Goal: Task Accomplishment & Management: Complete application form

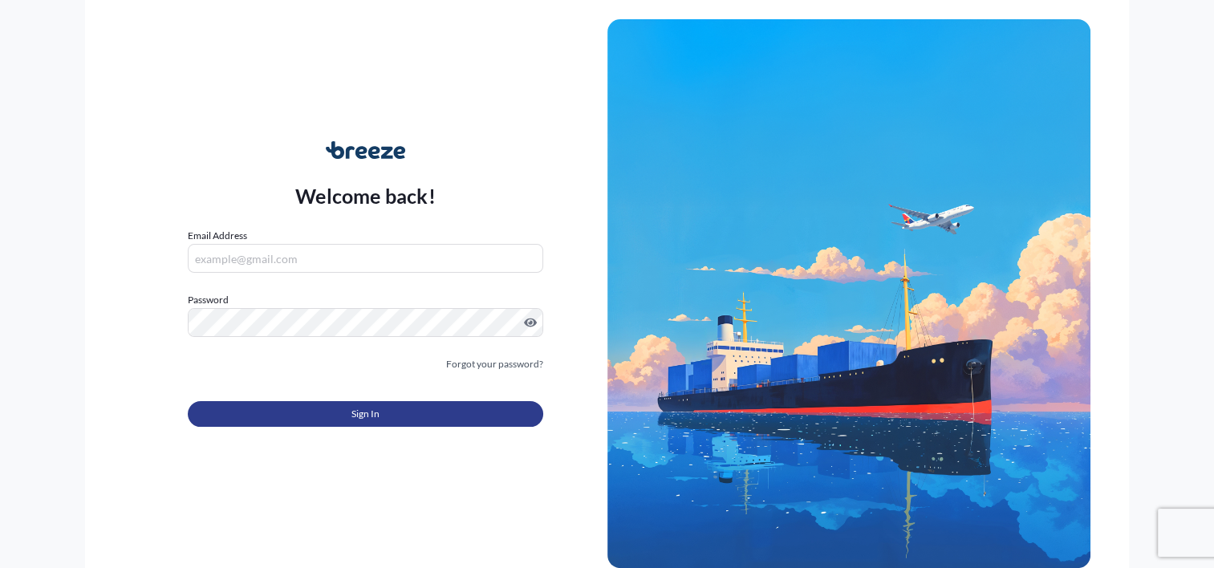
type input "[EMAIL_ADDRESS][DOMAIN_NAME]"
click at [385, 408] on button "Sign In" at bounding box center [365, 414] width 355 height 26
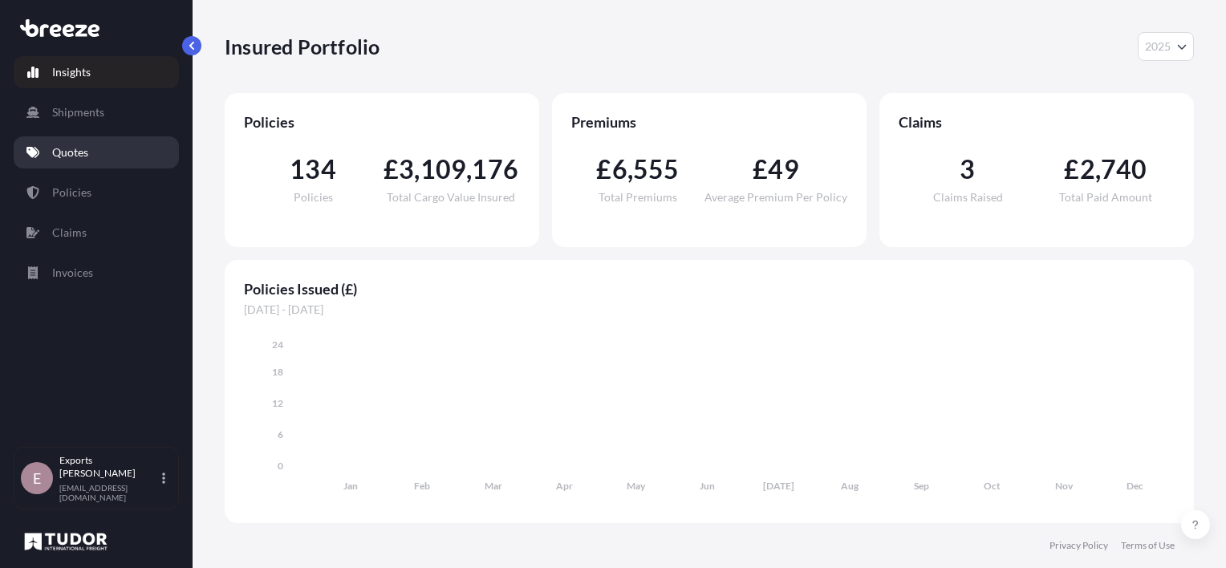
click at [91, 151] on link "Quotes" at bounding box center [96, 152] width 165 height 32
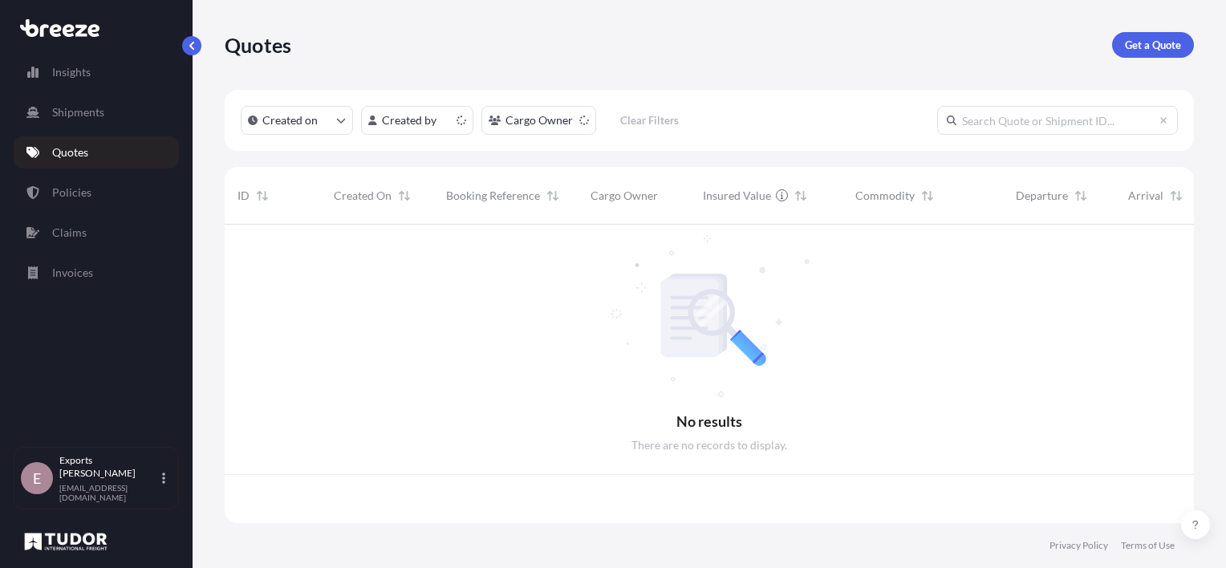
scroll to position [295, 956]
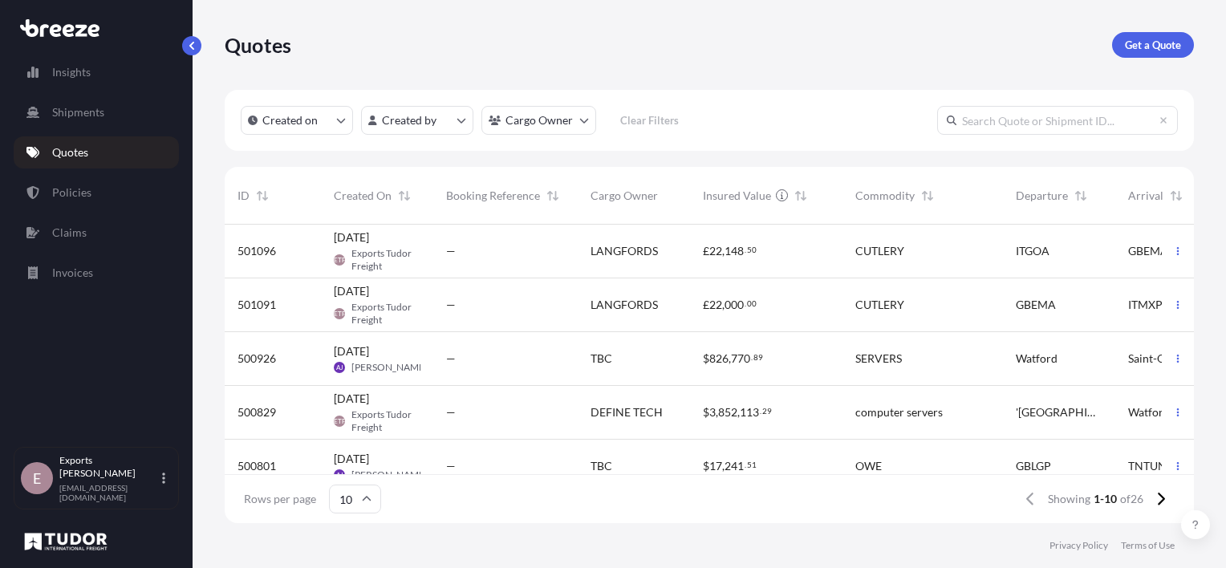
click at [253, 249] on span "501096" at bounding box center [256, 251] width 39 height 16
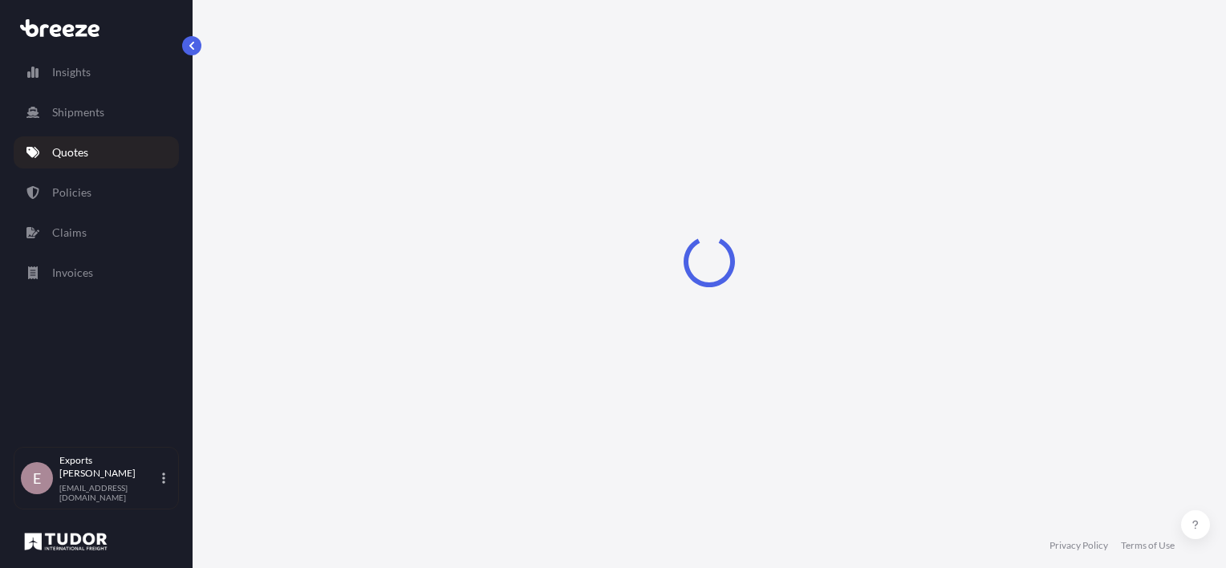
select select "Road"
select select "Air"
select select "Road"
select select "1"
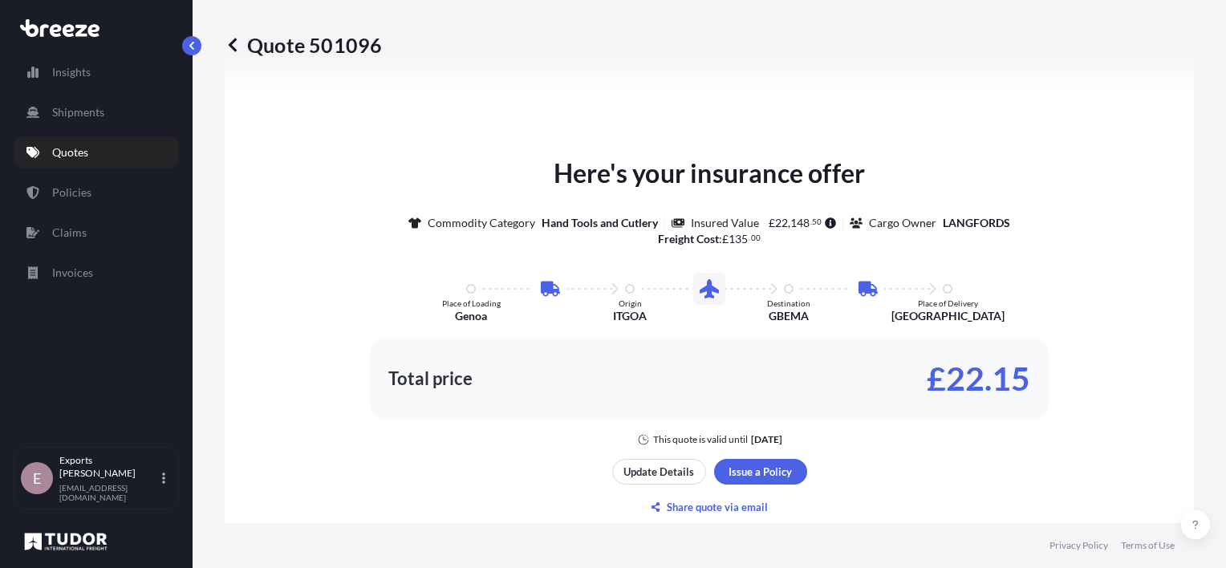
scroll to position [961, 0]
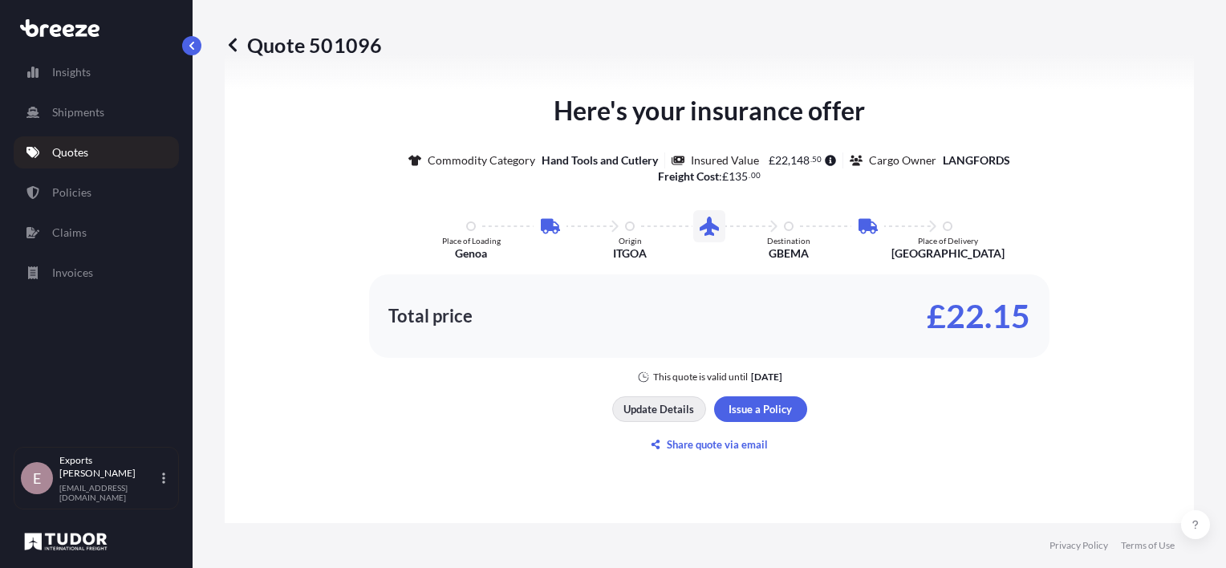
click at [680, 401] on p "Update Details" at bounding box center [658, 409] width 71 height 16
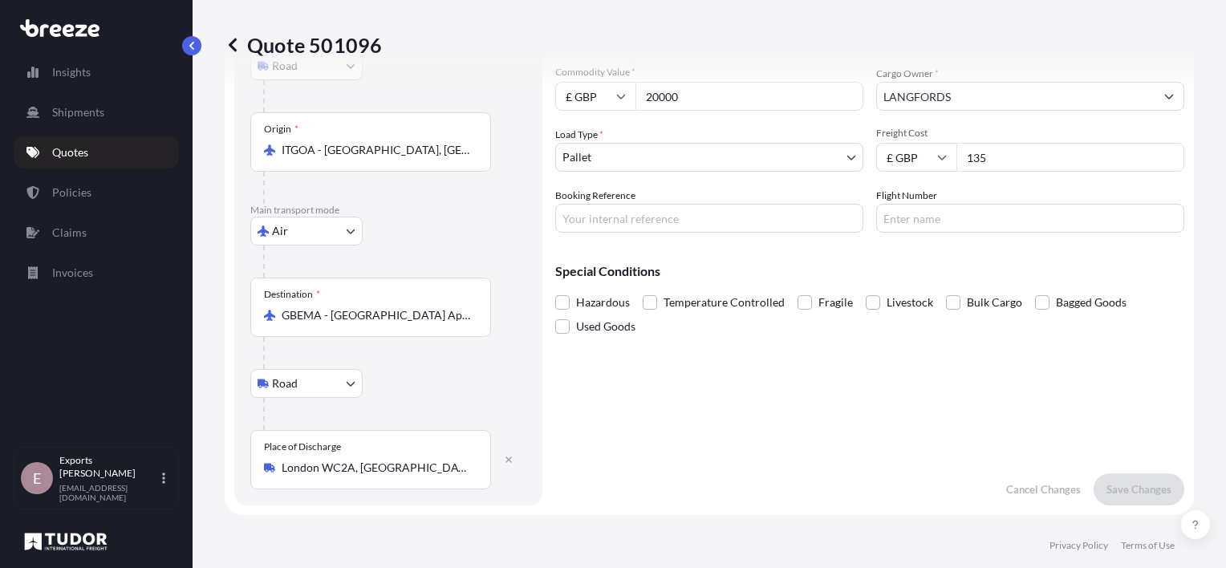
scroll to position [26, 0]
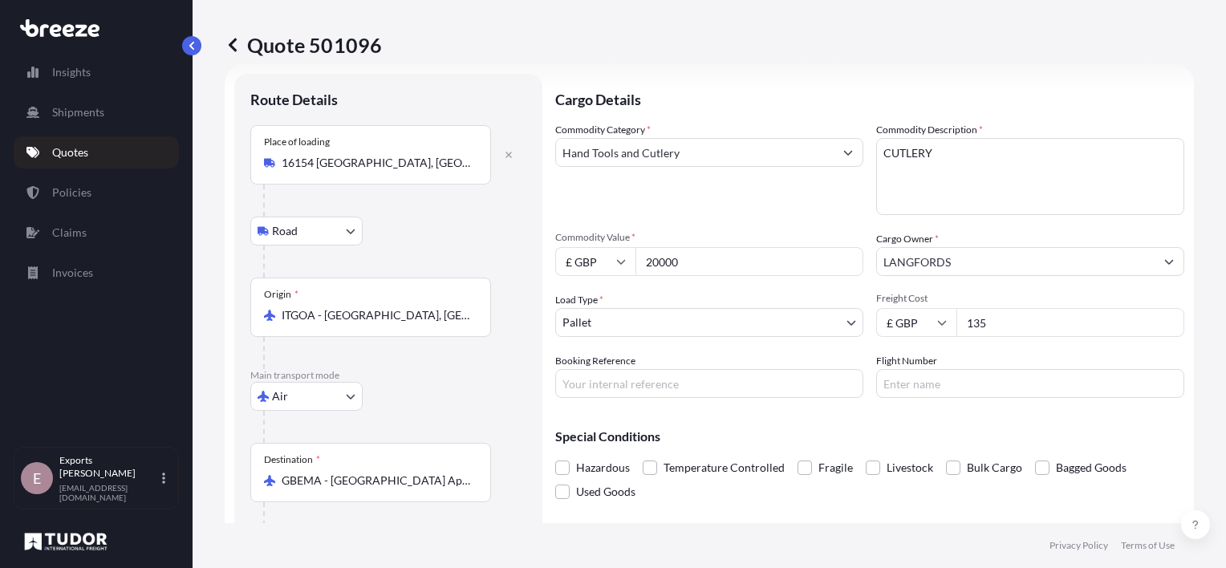
drag, startPoint x: 720, startPoint y: 266, endPoint x: 554, endPoint y: 242, distance: 168.7
click at [554, 242] on form "Route Details Place of loading 16154 [GEOGRAPHIC_DATA], [GEOGRAPHIC_DATA], [GEO…" at bounding box center [709, 372] width 969 height 616
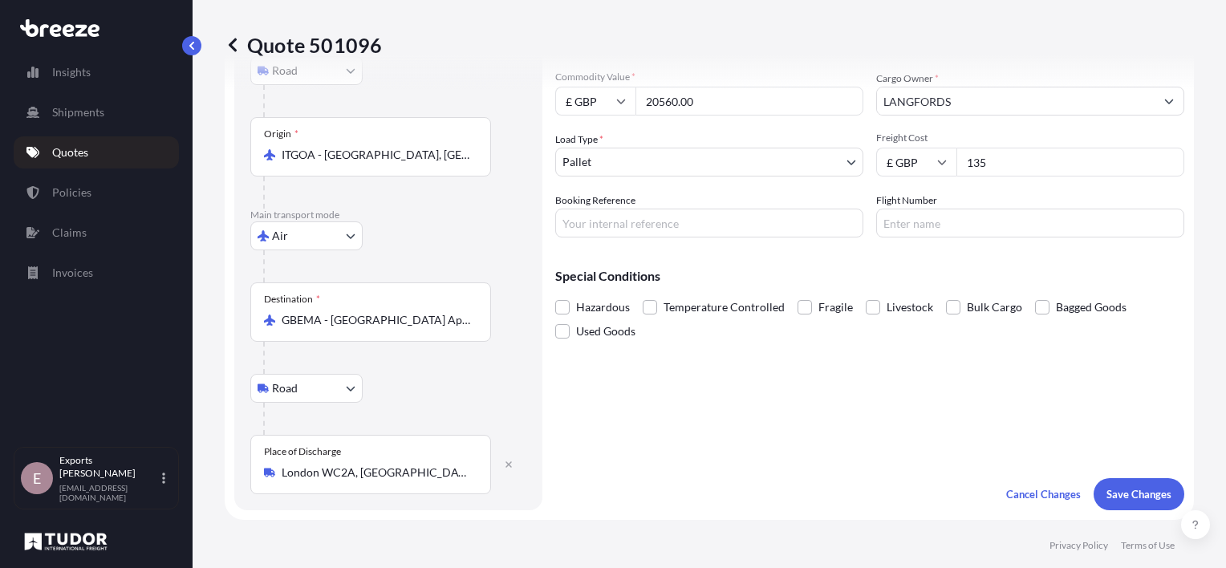
scroll to position [0, 0]
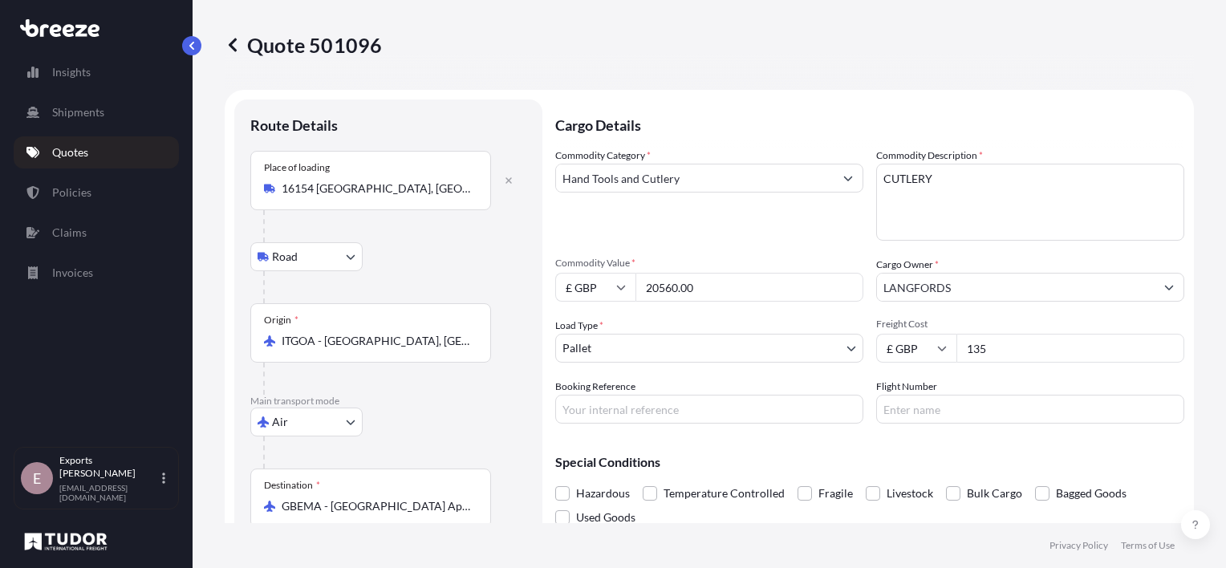
type input "20560.00"
click at [700, 417] on input "Booking Reference" at bounding box center [709, 409] width 308 height 29
type input "177516"
click at [1071, 443] on div "Special Conditions Hazardous Temperature Controlled Fragile Livestock Bulk Carg…" at bounding box center [869, 482] width 629 height 93
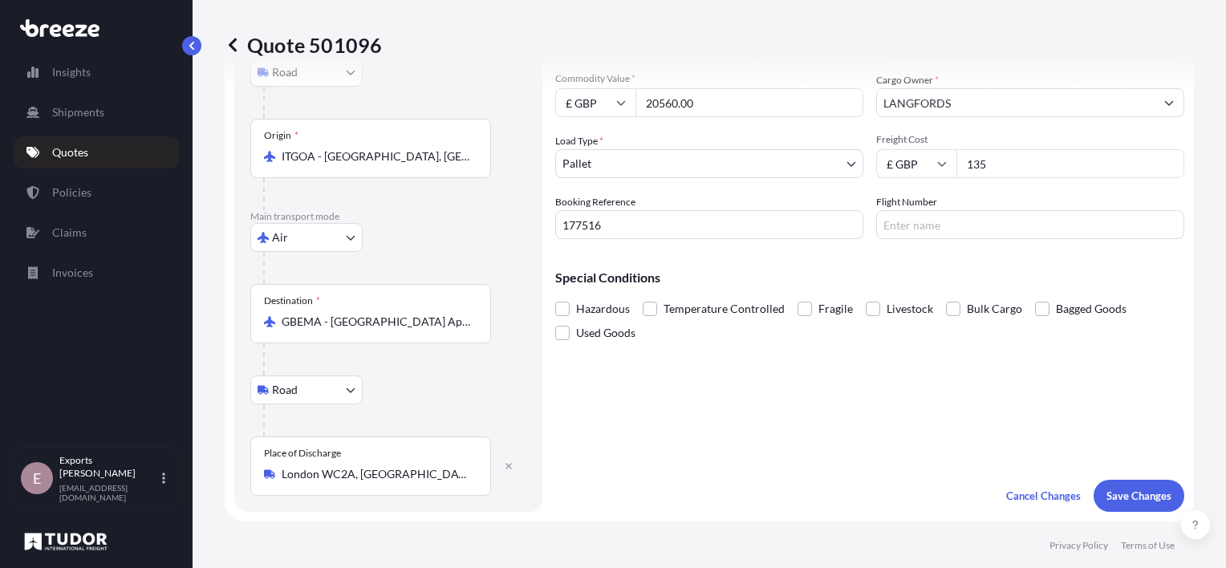
scroll to position [321, 0]
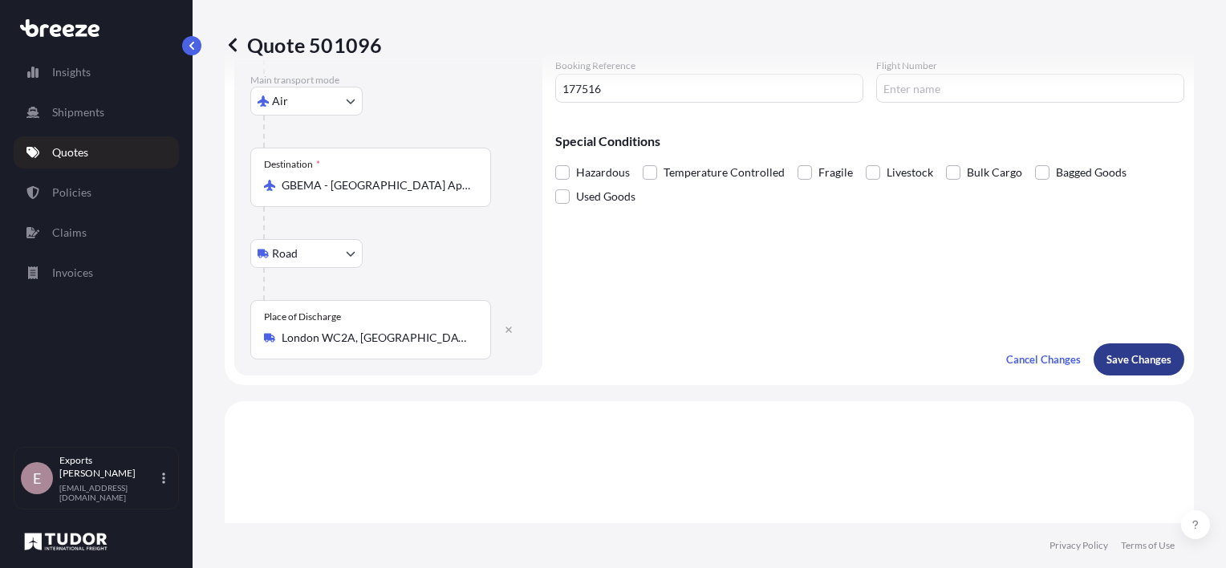
click at [1118, 366] on button "Save Changes" at bounding box center [1139, 359] width 91 height 32
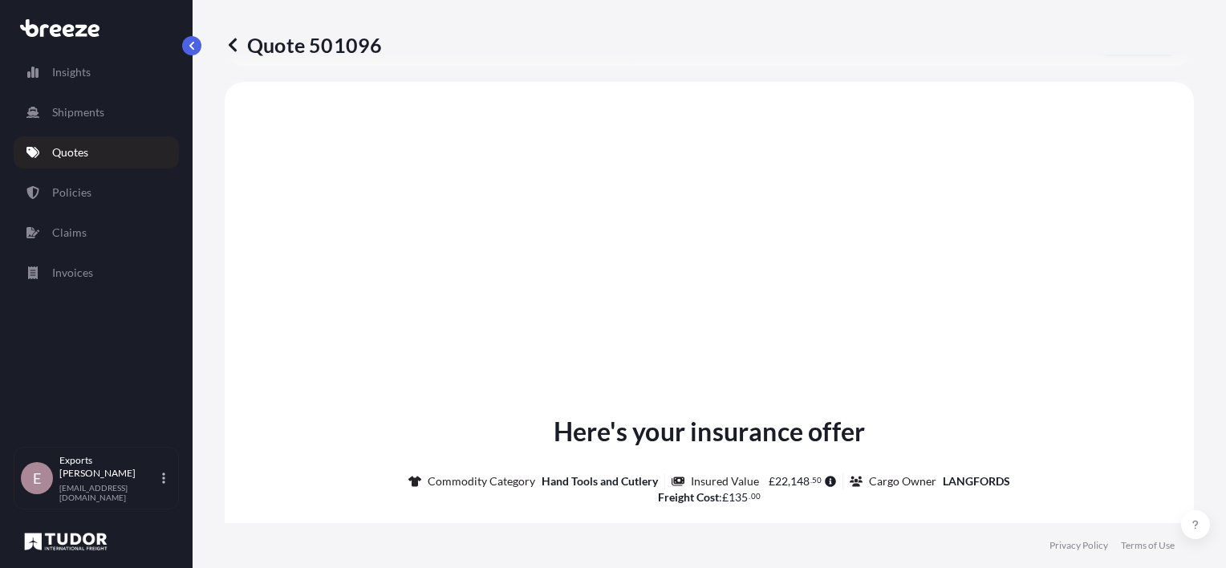
select select "Road"
select select "Air"
select select "Road"
select select "1"
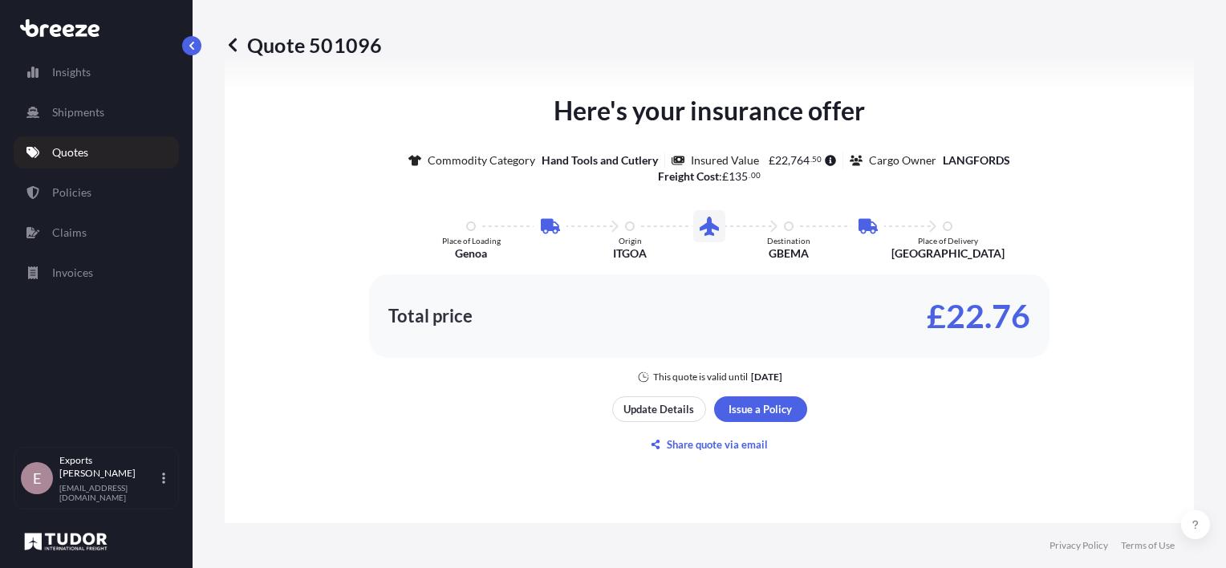
click at [743, 421] on div "Update Details Issue a Policy Share quote via email" at bounding box center [709, 426] width 195 height 61
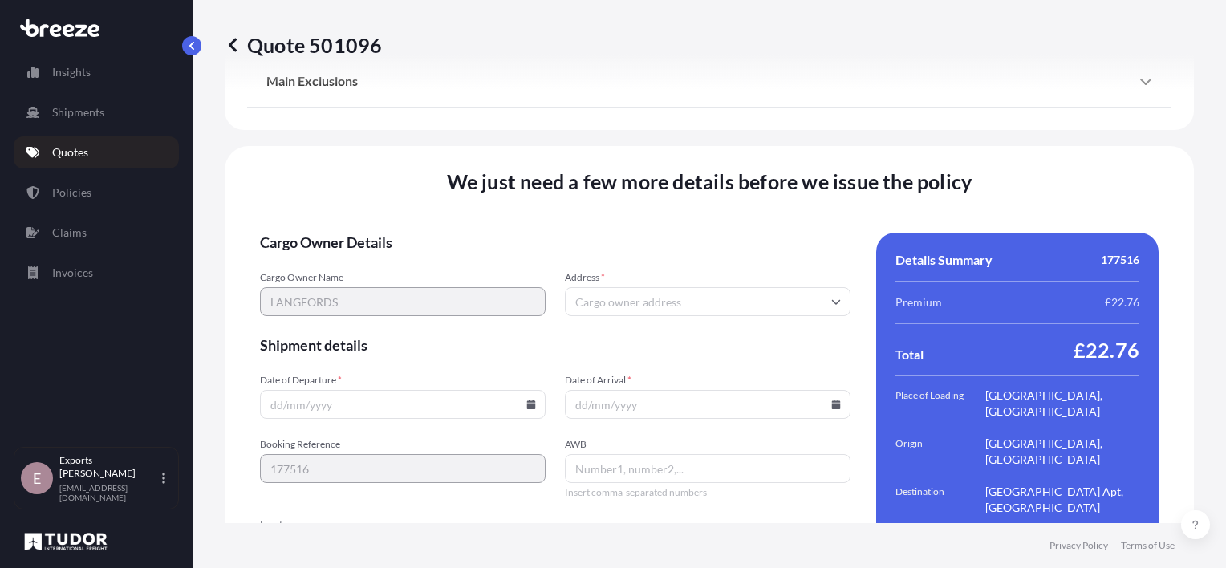
scroll to position [2267, 0]
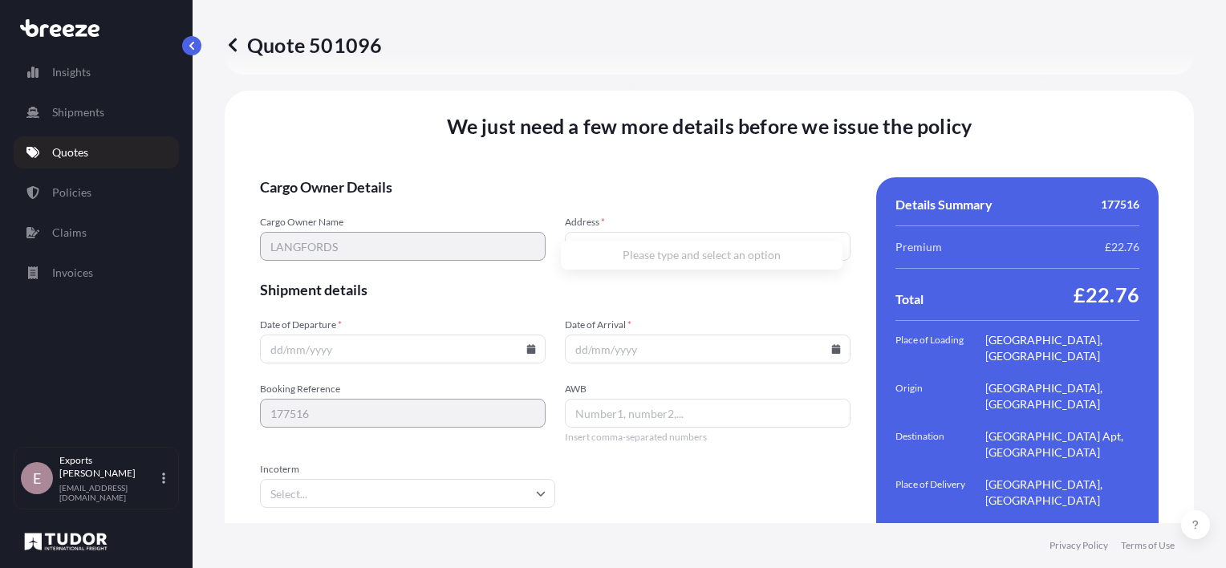
click at [619, 232] on input "Address *" at bounding box center [708, 246] width 286 height 29
click at [314, 335] on input "Date of Departure *" at bounding box center [403, 349] width 286 height 29
click at [527, 344] on icon at bounding box center [531, 349] width 9 height 10
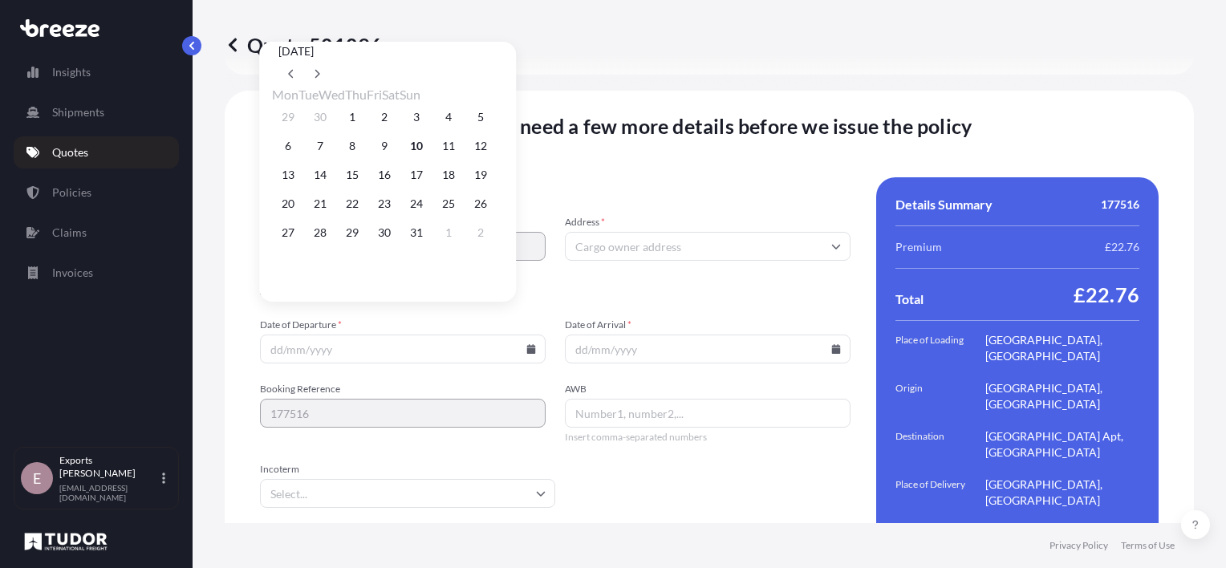
click at [301, 177] on div "13 14 15 16 17 18 19" at bounding box center [387, 174] width 231 height 29
click at [297, 177] on button "13" at bounding box center [288, 175] width 26 height 26
type input "[DATE]"
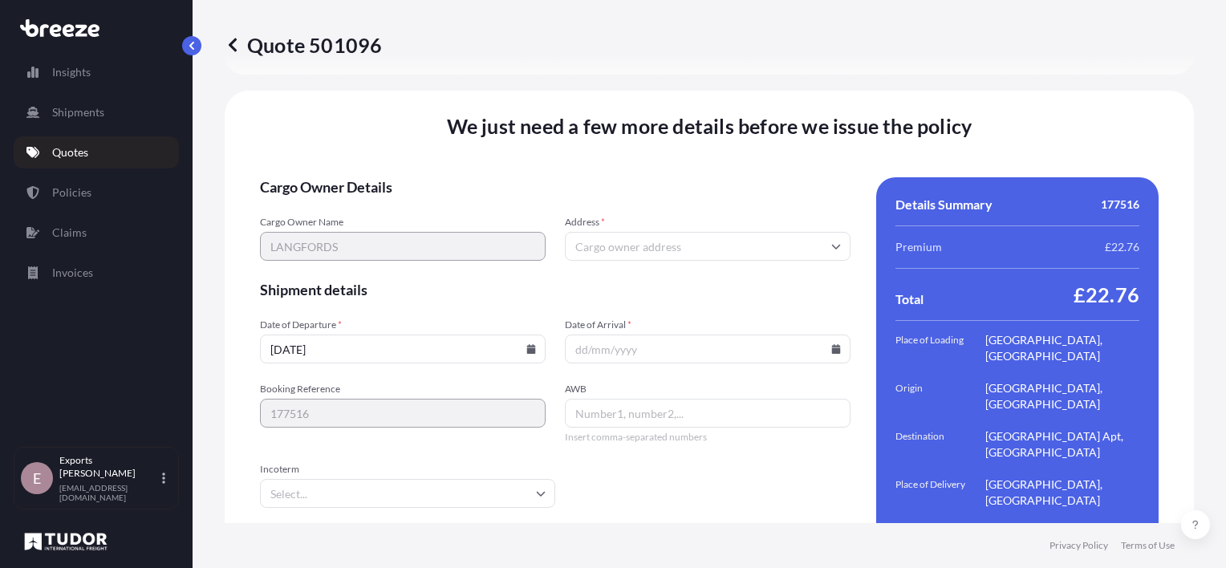
click at [337, 479] on input "Incoterm" at bounding box center [407, 493] width 295 height 29
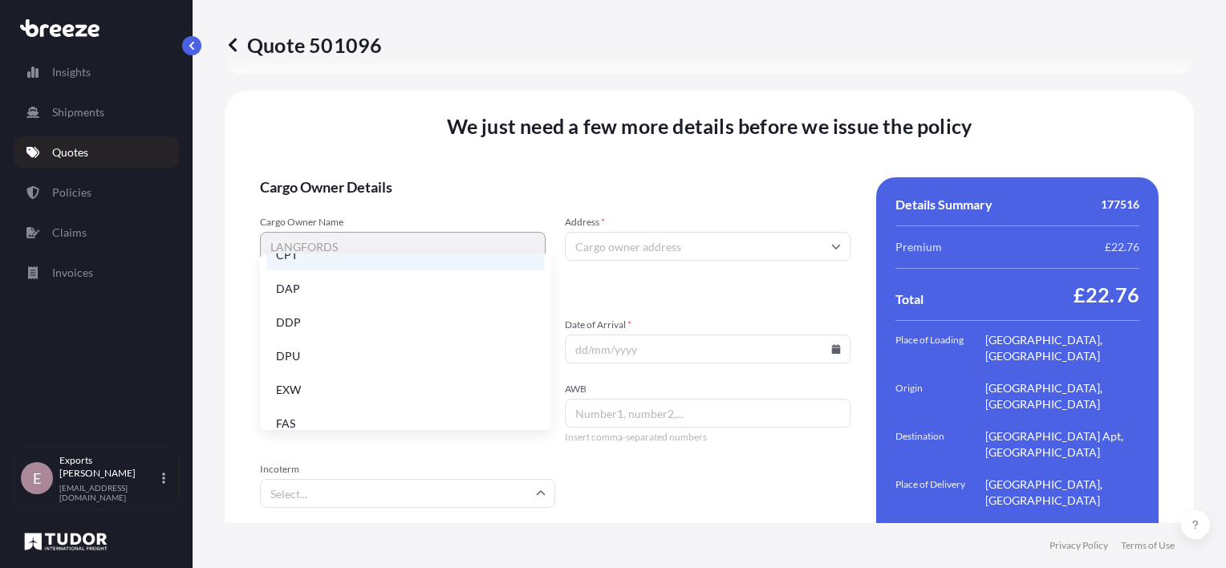
scroll to position [204, 0]
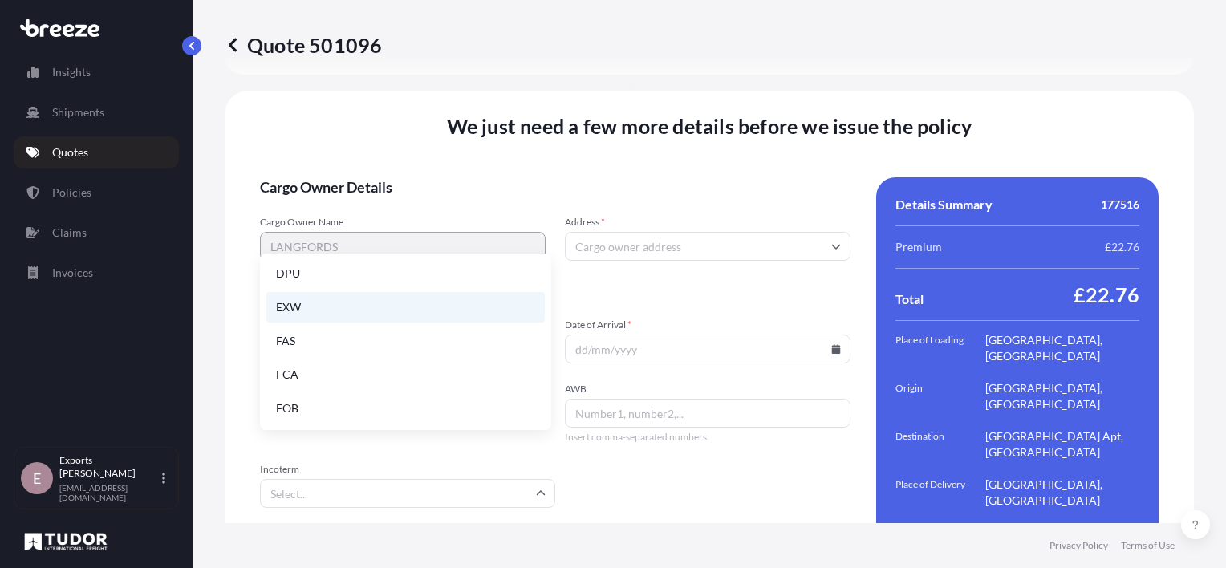
click at [286, 311] on li "EXW" at bounding box center [405, 307] width 278 height 30
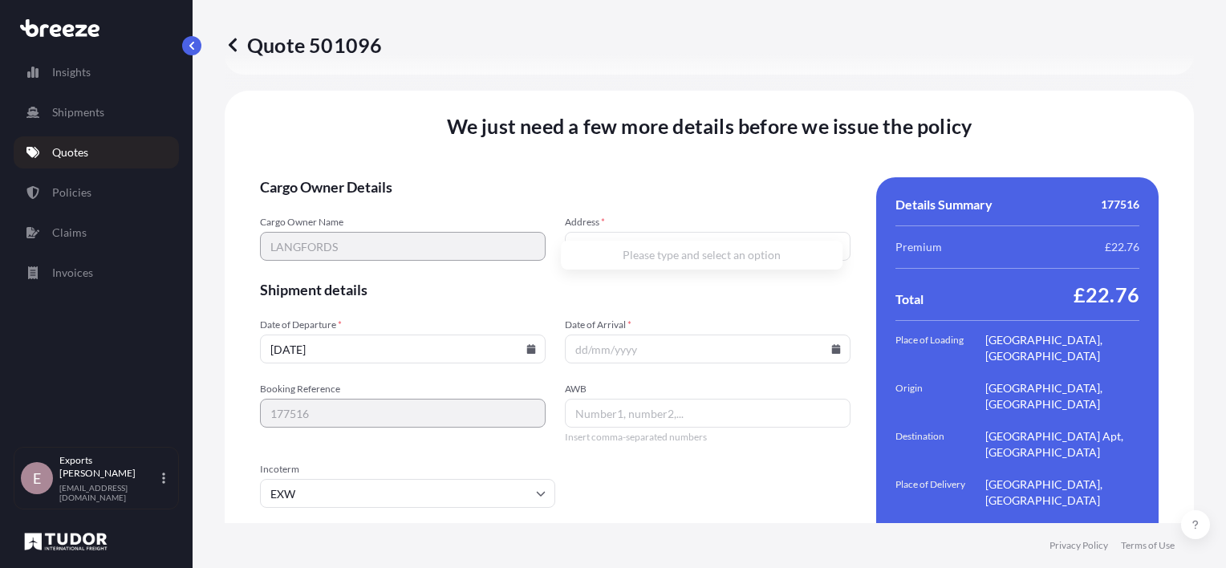
click at [603, 232] on input "Address *" at bounding box center [708, 246] width 286 height 29
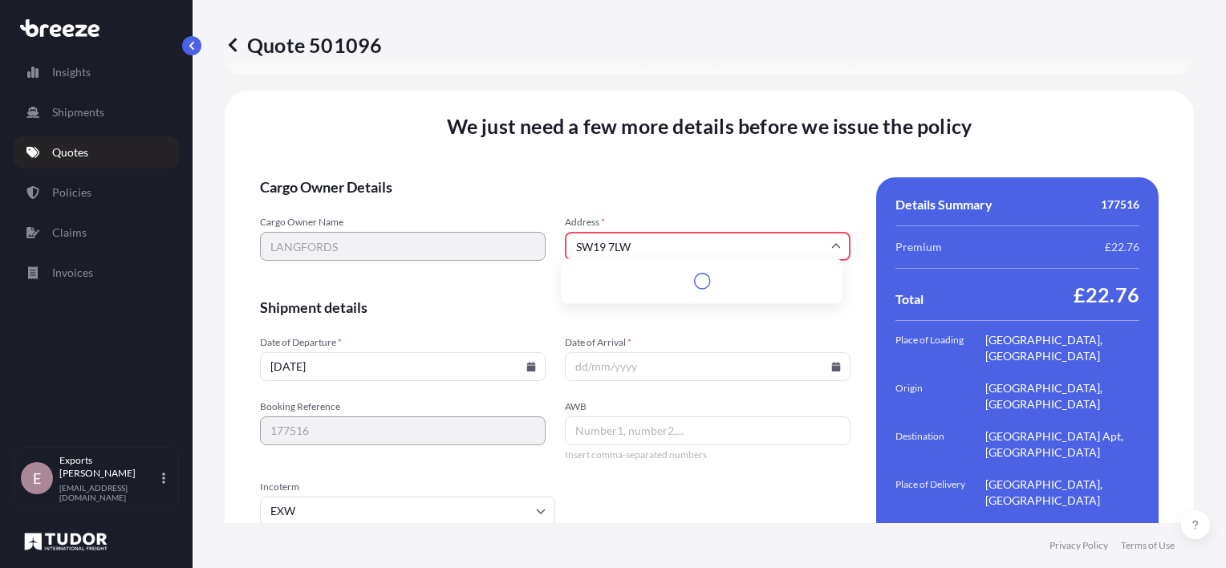
scroll to position [2285, 0]
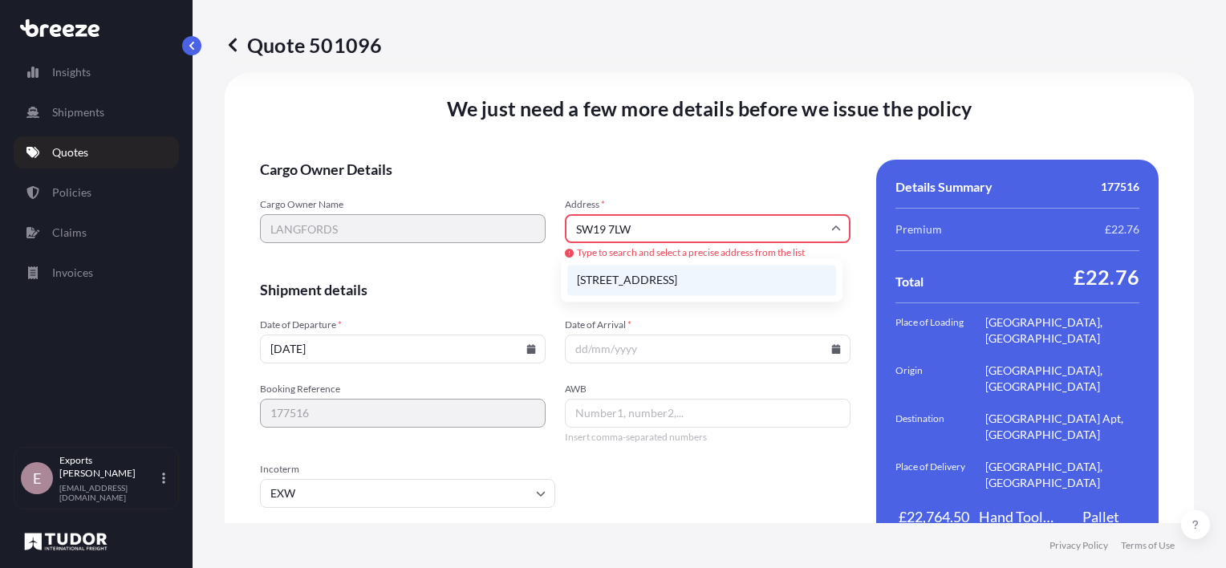
click at [706, 286] on li "[STREET_ADDRESS]" at bounding box center [701, 280] width 269 height 30
type input "[STREET_ADDRESS]"
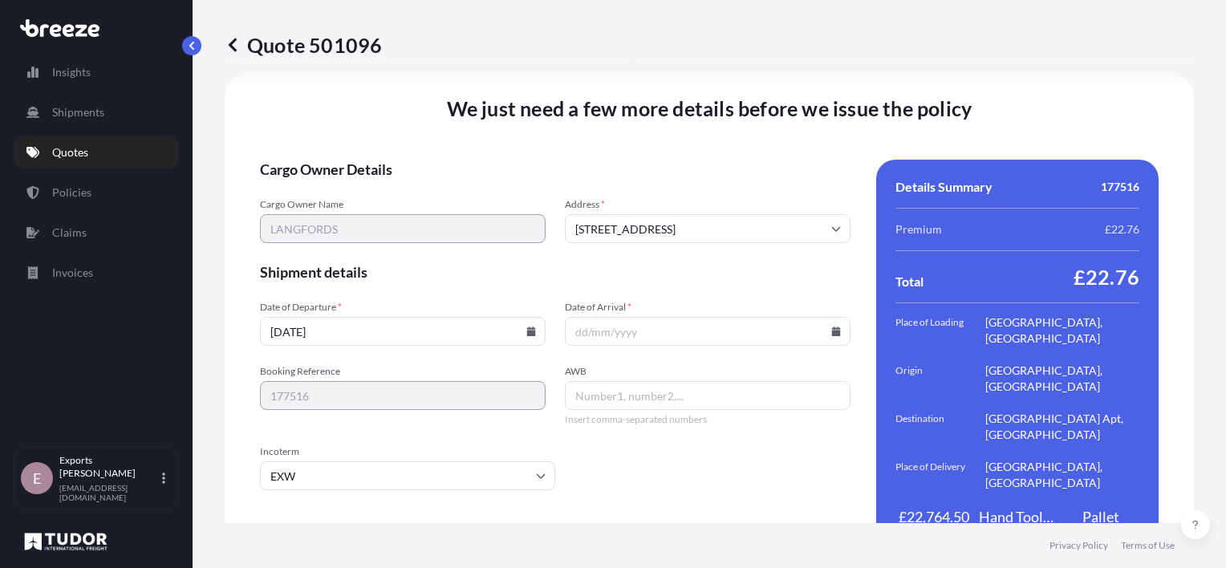
scroll to position [2267, 0]
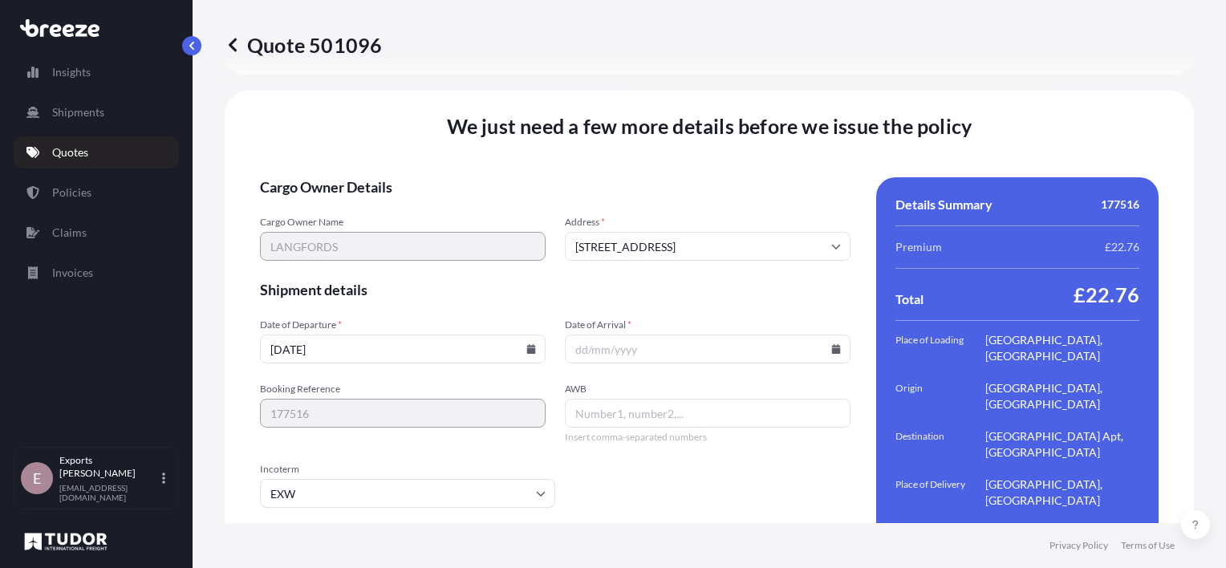
click at [653, 335] on input "Date of Arrival *" at bounding box center [708, 349] width 286 height 29
click at [832, 344] on icon at bounding box center [836, 349] width 9 height 10
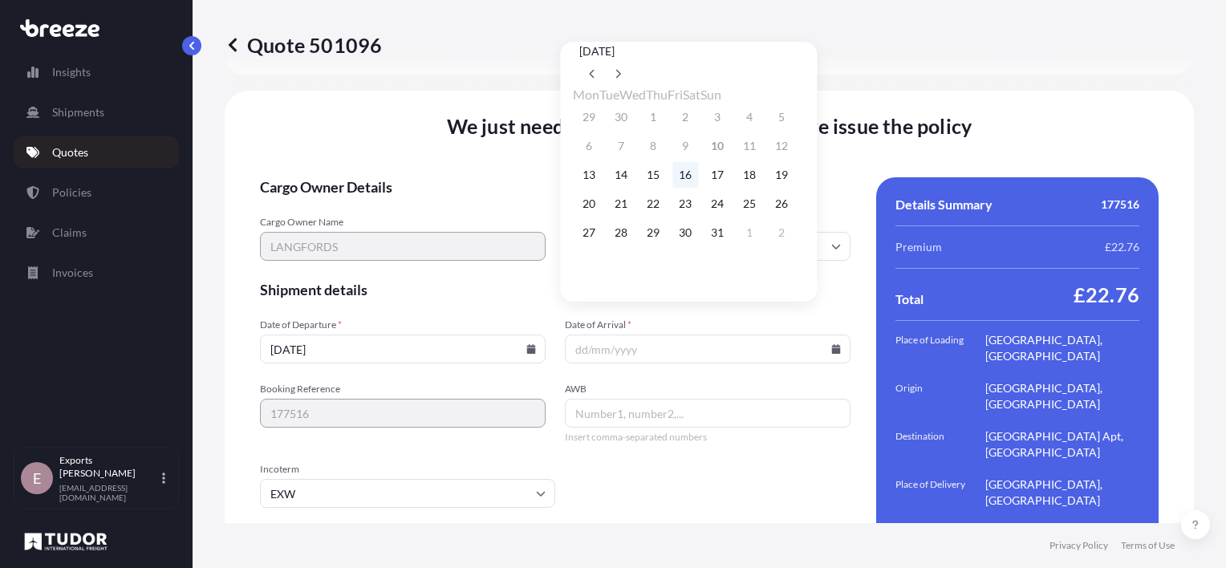
click at [692, 181] on button "16" at bounding box center [685, 175] width 26 height 26
type input "[DATE]"
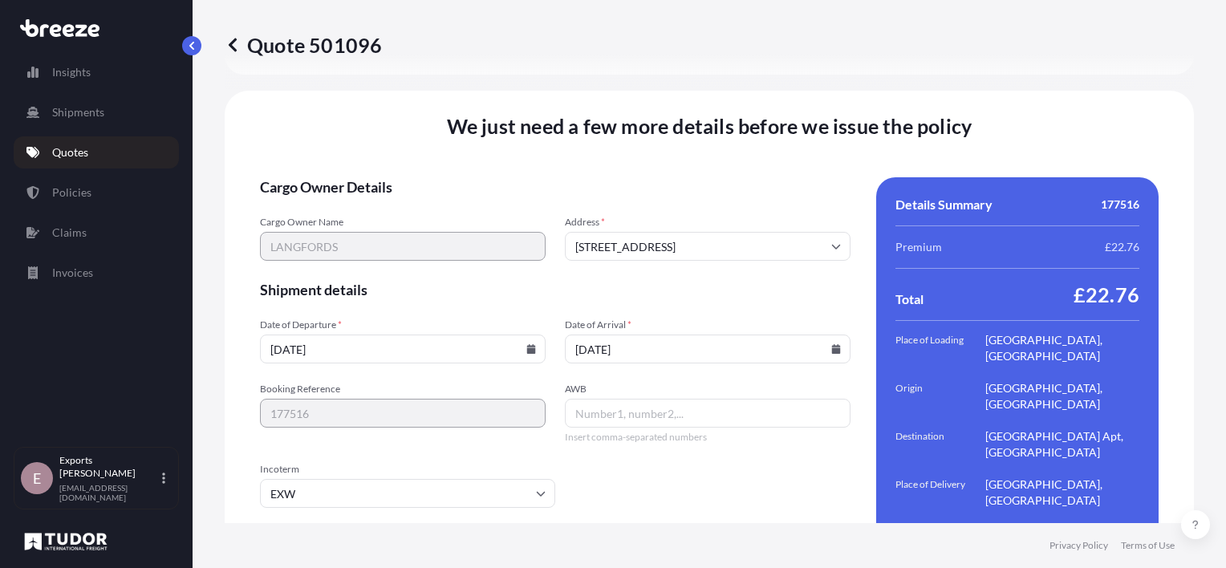
click at [638, 399] on input "AWB" at bounding box center [708, 413] width 286 height 29
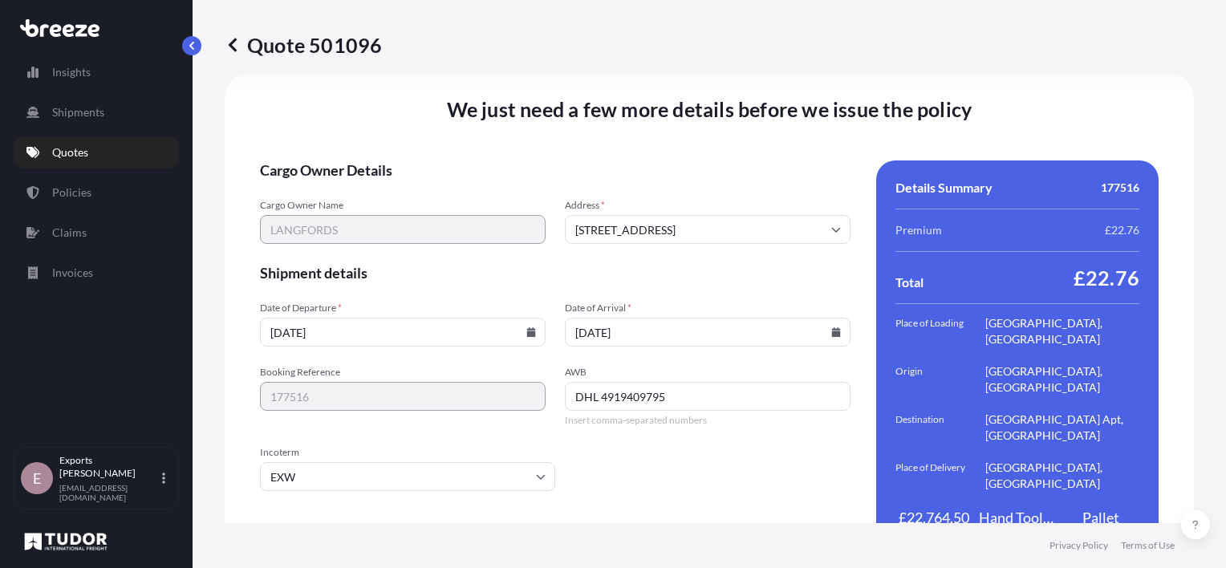
scroll to position [2293, 0]
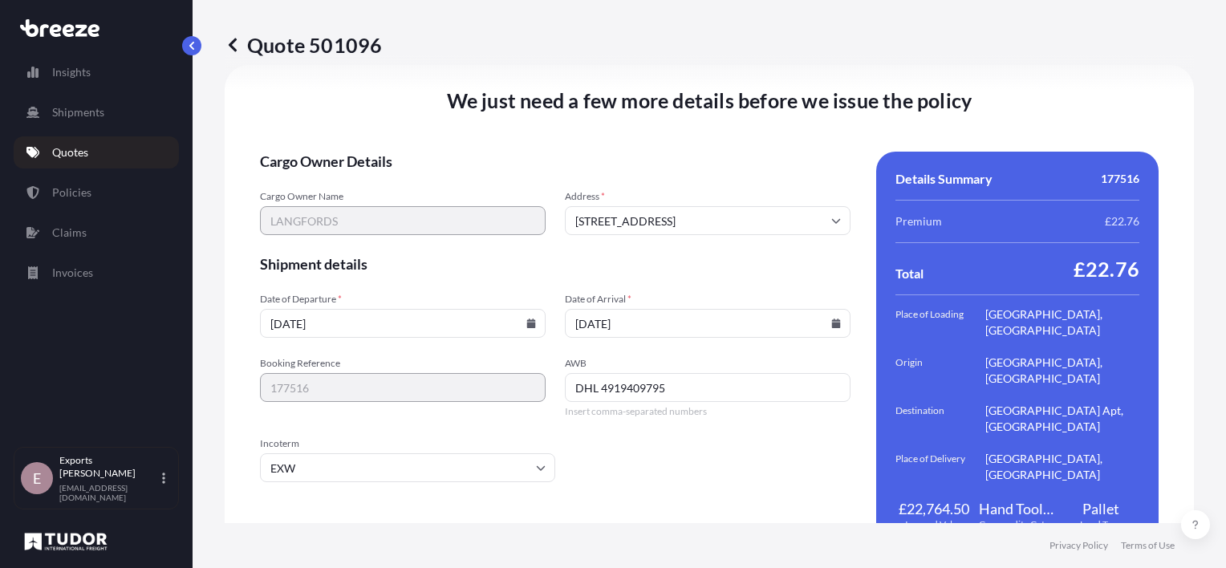
type input "DHL 4919409795"
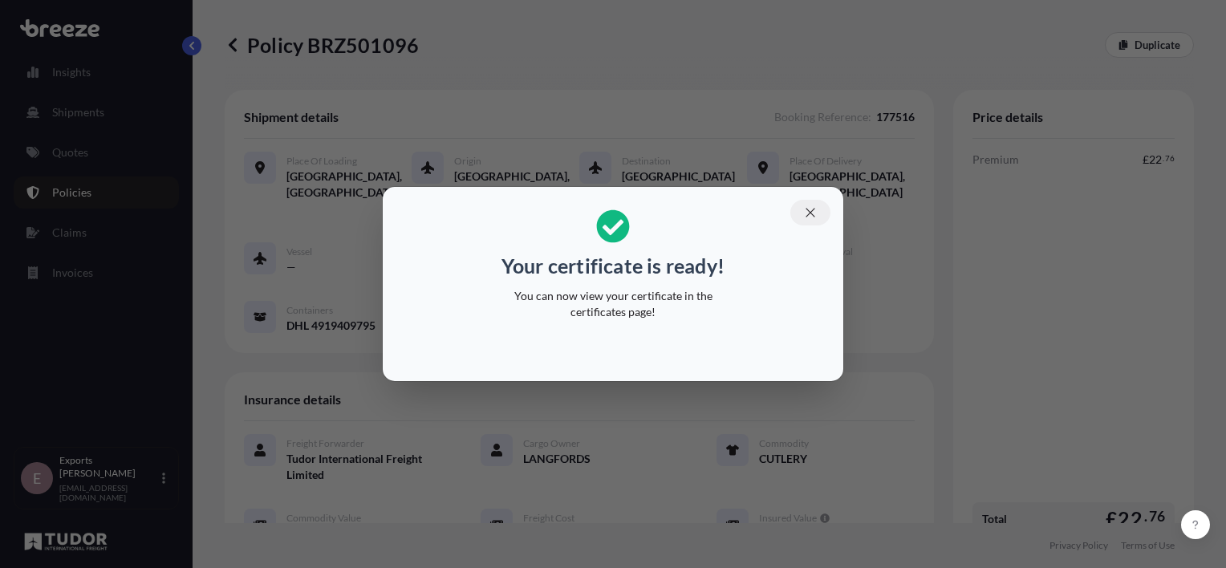
click at [809, 212] on icon "button" at bounding box center [810, 212] width 14 height 14
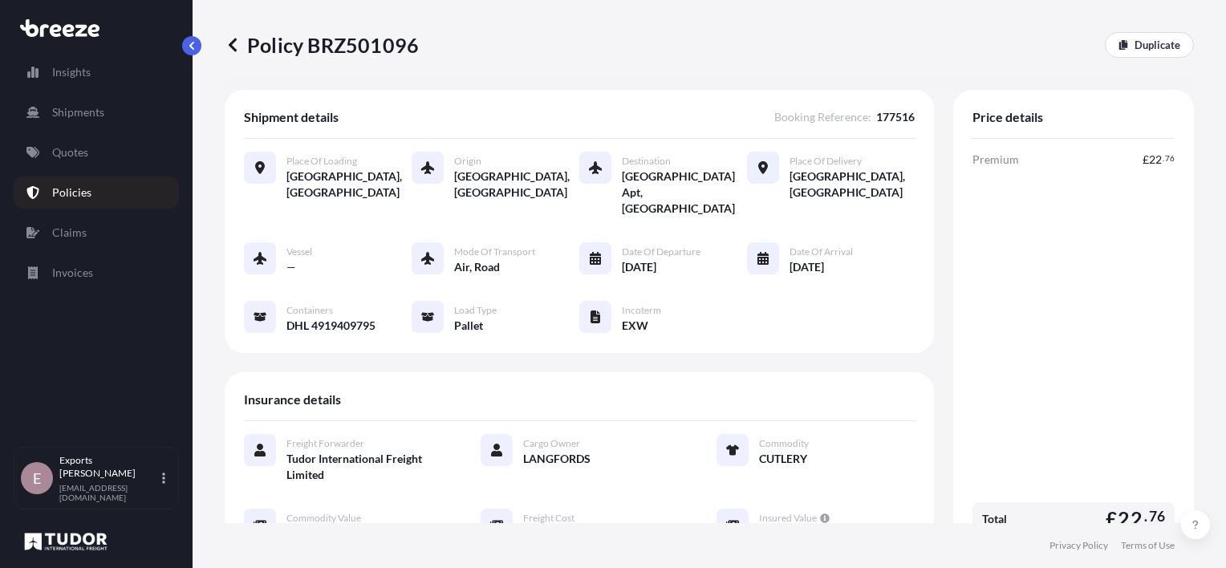
scroll to position [321, 0]
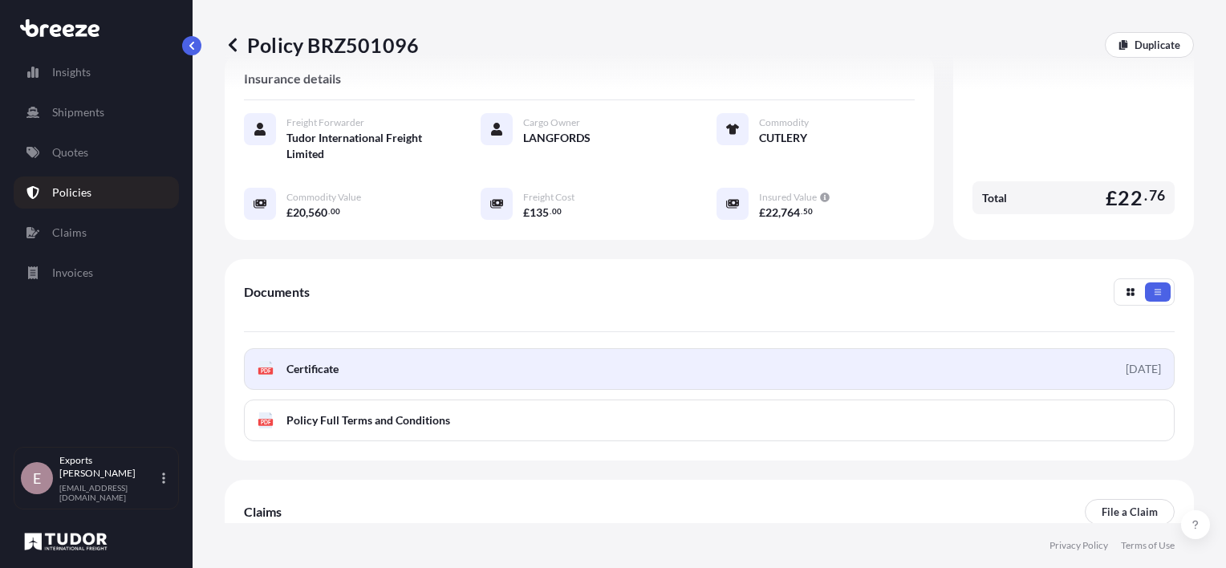
click at [340, 364] on link "PDF Certificate [DATE]" at bounding box center [709, 369] width 931 height 42
